Goal: Transaction & Acquisition: Book appointment/travel/reservation

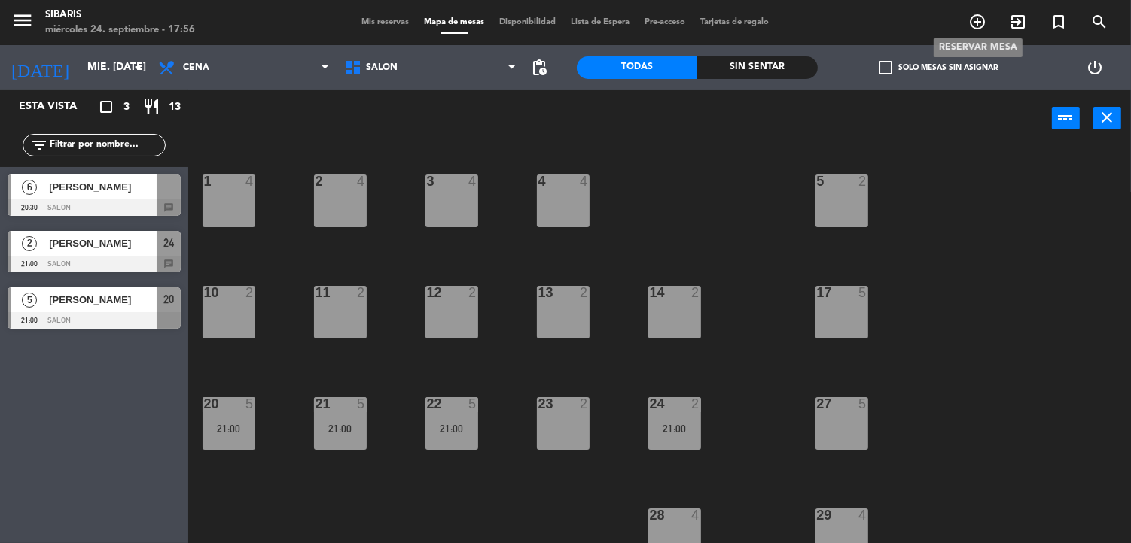
click at [966, 23] on span "add_circle_outline" at bounding box center [977, 22] width 41 height 26
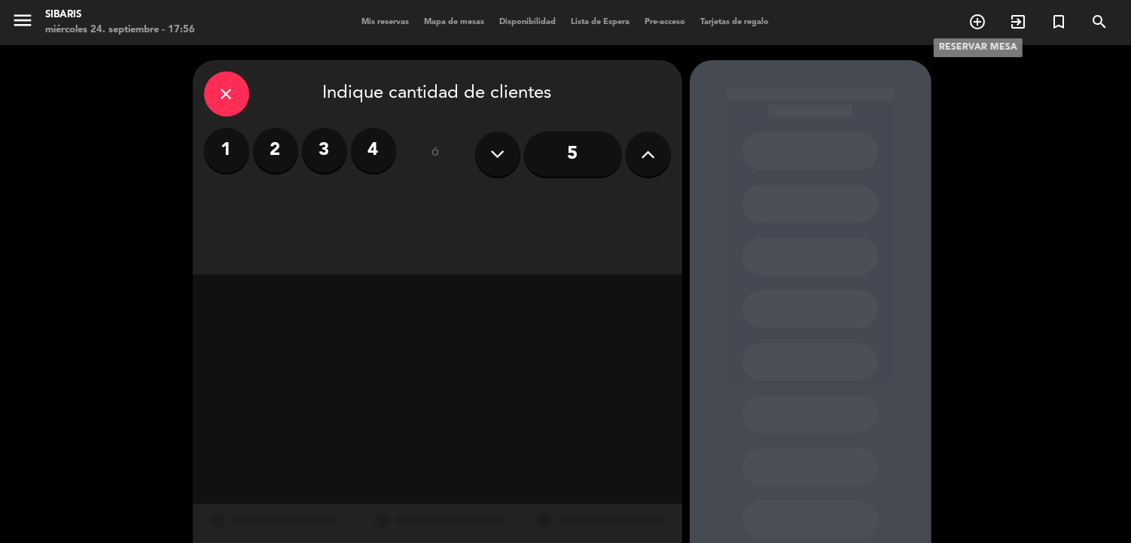
click at [971, 23] on icon "add_circle_outline" at bounding box center [977, 22] width 18 height 18
click at [215, 142] on label "1" at bounding box center [226, 150] width 45 height 45
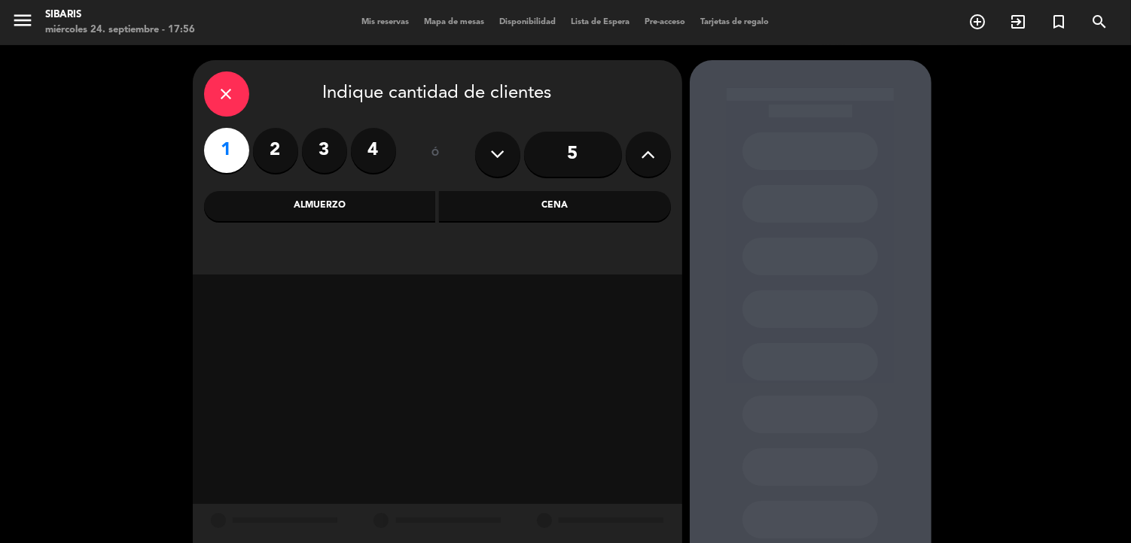
click at [510, 208] on div "Cena" at bounding box center [555, 206] width 232 height 30
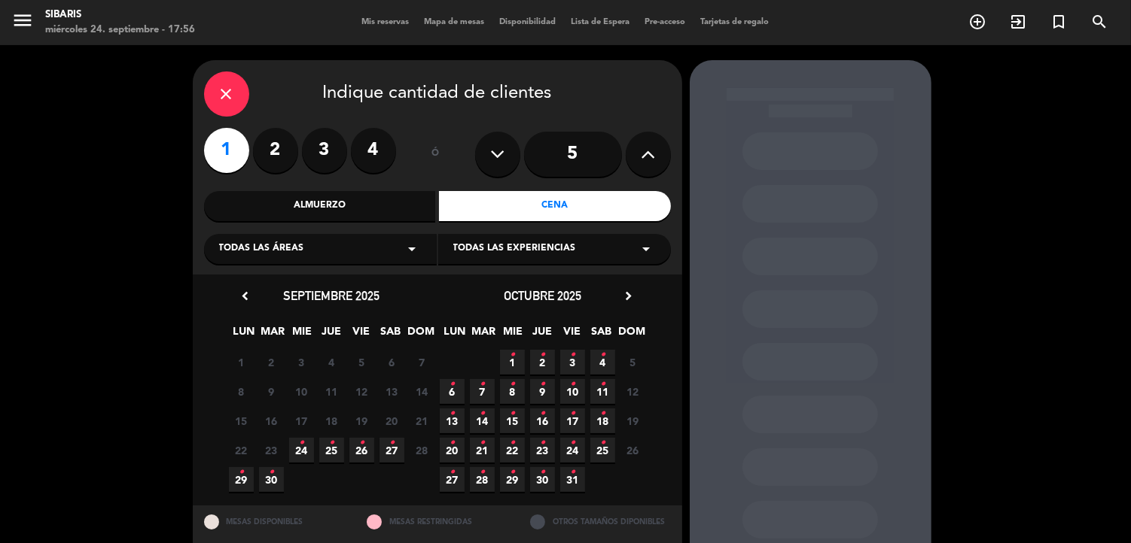
click at [302, 454] on icon "•" at bounding box center [301, 443] width 5 height 24
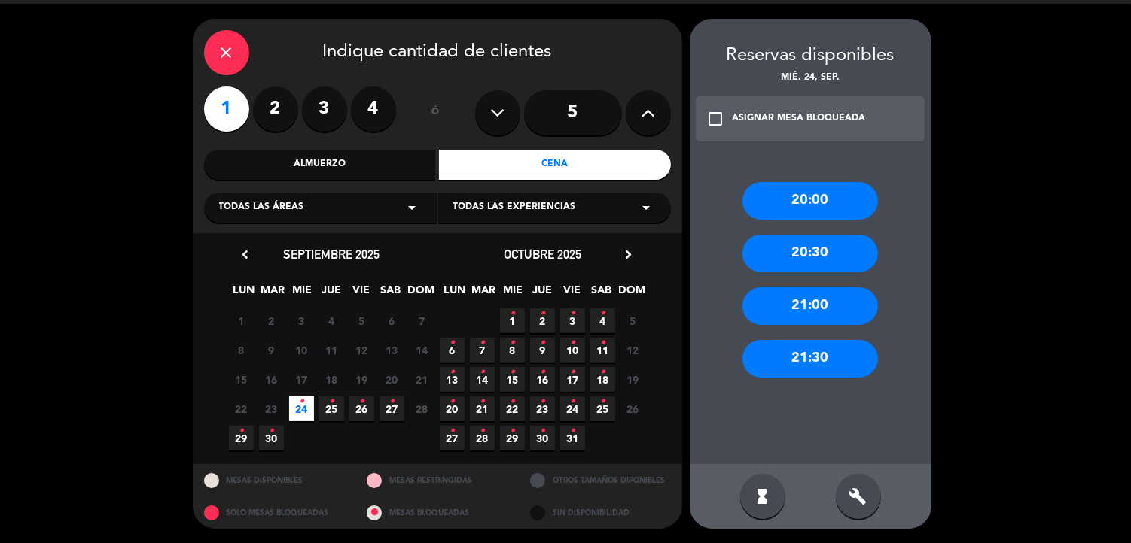
click at [801, 260] on div "20:30" at bounding box center [809, 254] width 135 height 38
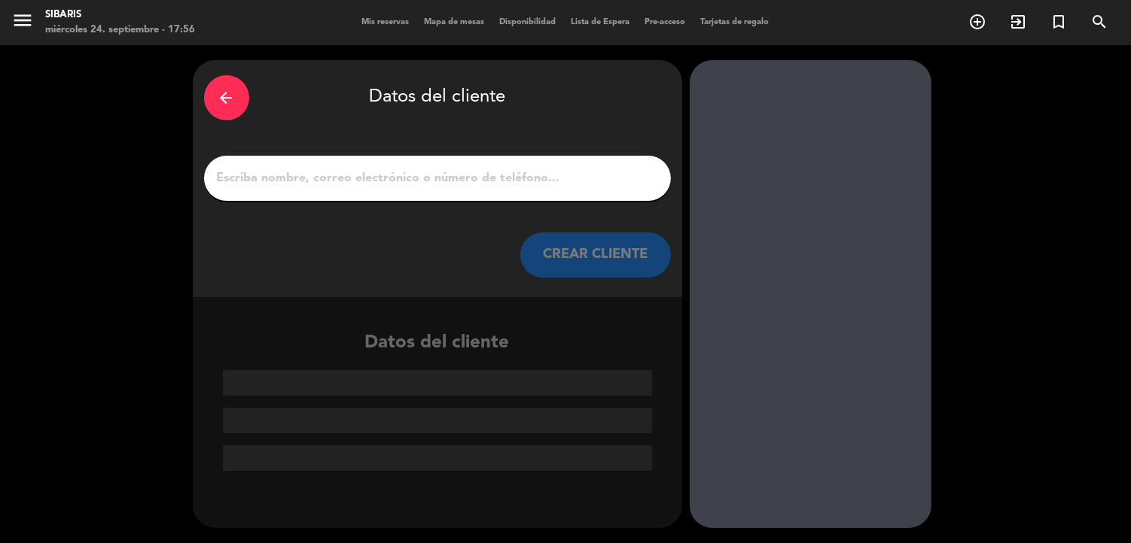
click at [294, 170] on input "1" at bounding box center [437, 178] width 444 height 21
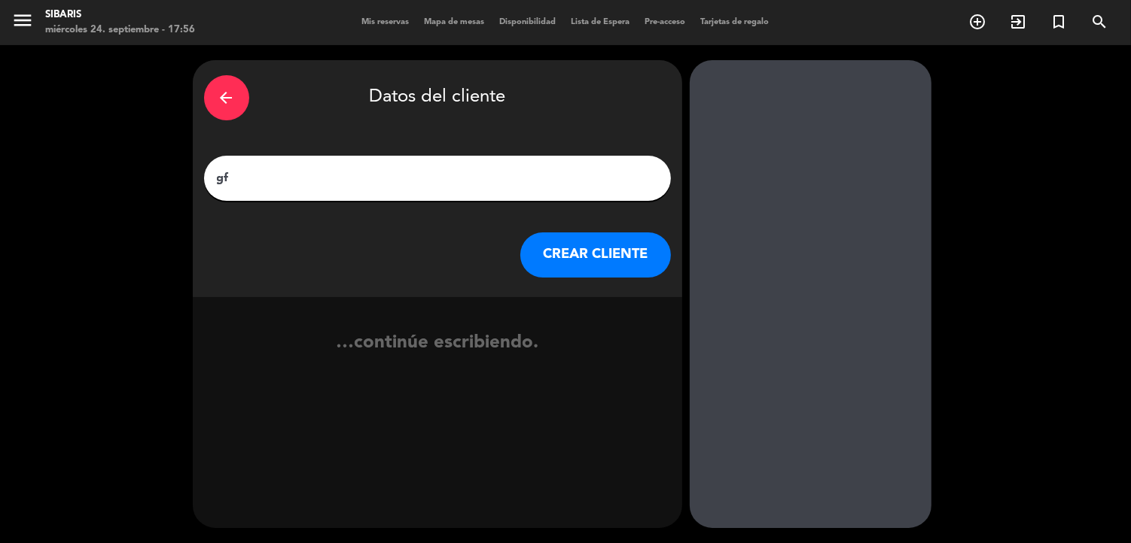
type input "g"
type input "f"
type input "[PERSON_NAME] hab 310"
click at [613, 250] on button "CREAR CLIENTE" at bounding box center [595, 255] width 151 height 45
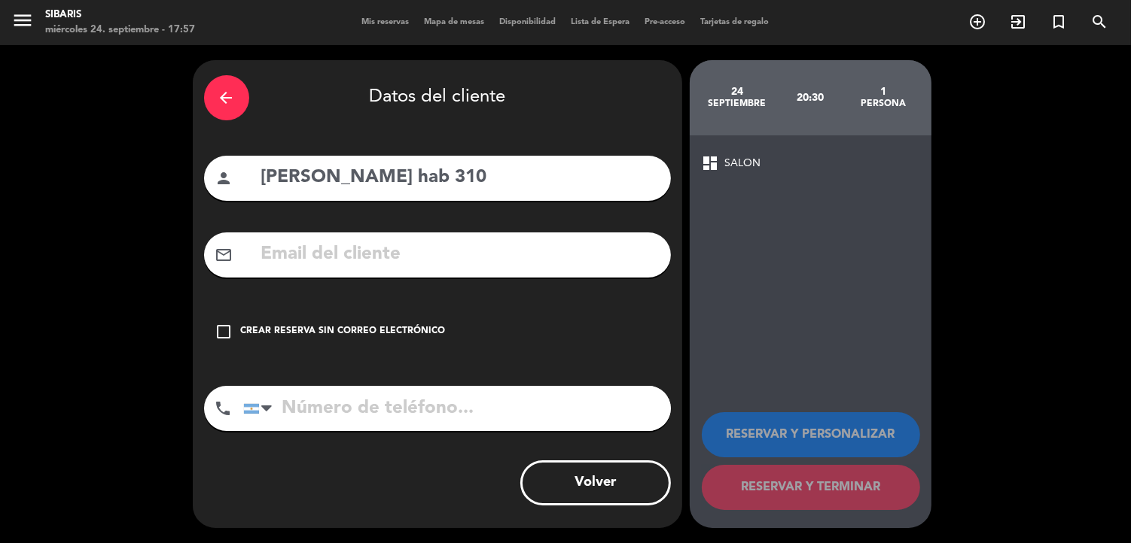
click at [303, 324] on div "check_box_outline_blank Crear reserva sin correo electrónico" at bounding box center [437, 331] width 467 height 45
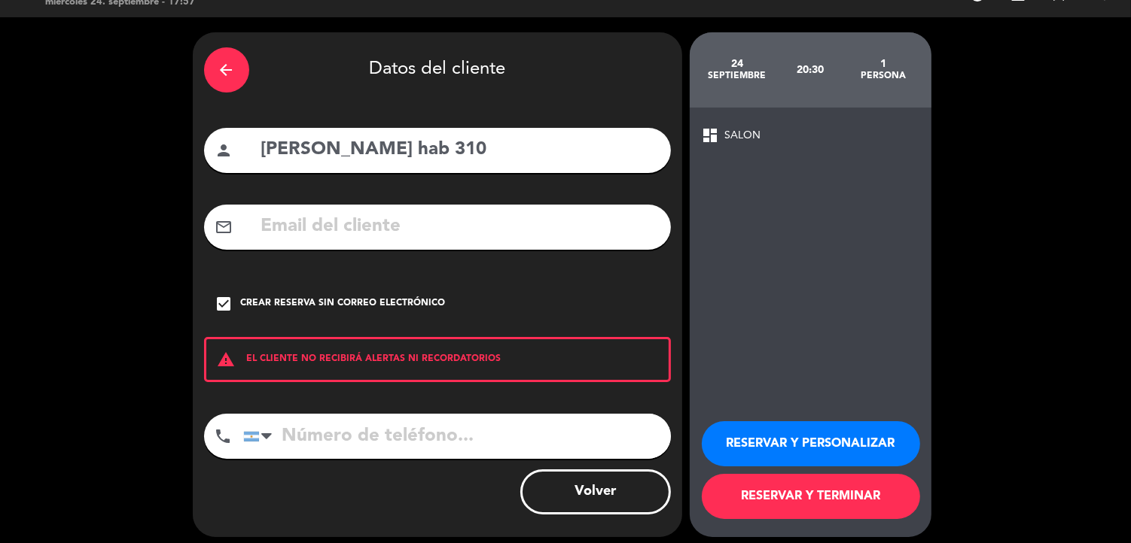
scroll to position [36, 0]
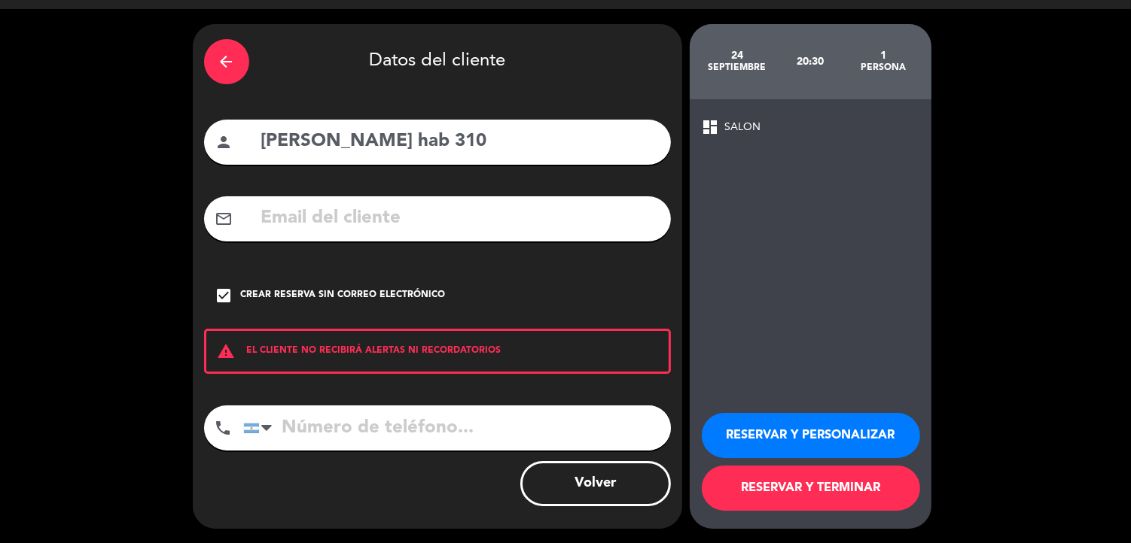
click at [787, 429] on button "RESERVAR Y PERSONALIZAR" at bounding box center [811, 435] width 218 height 45
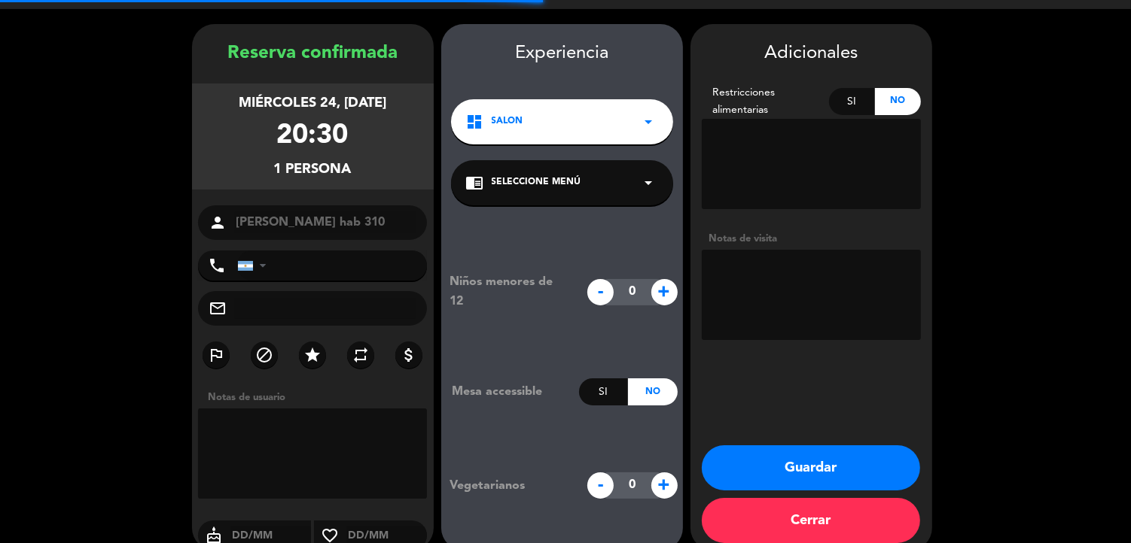
scroll to position [58, 0]
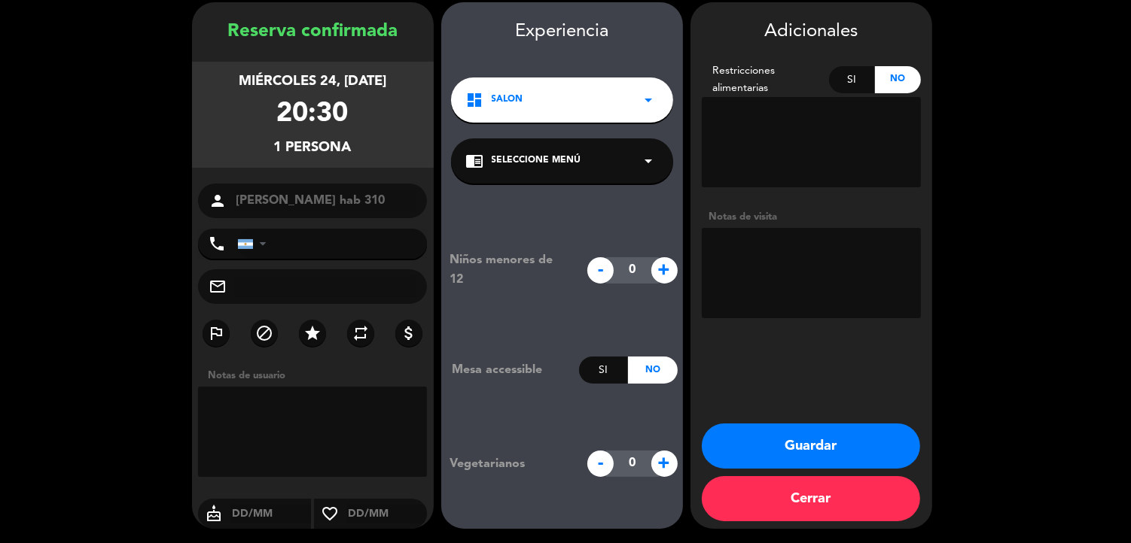
click at [817, 440] on button "Guardar" at bounding box center [811, 446] width 218 height 45
